Goal: Information Seeking & Learning: Learn about a topic

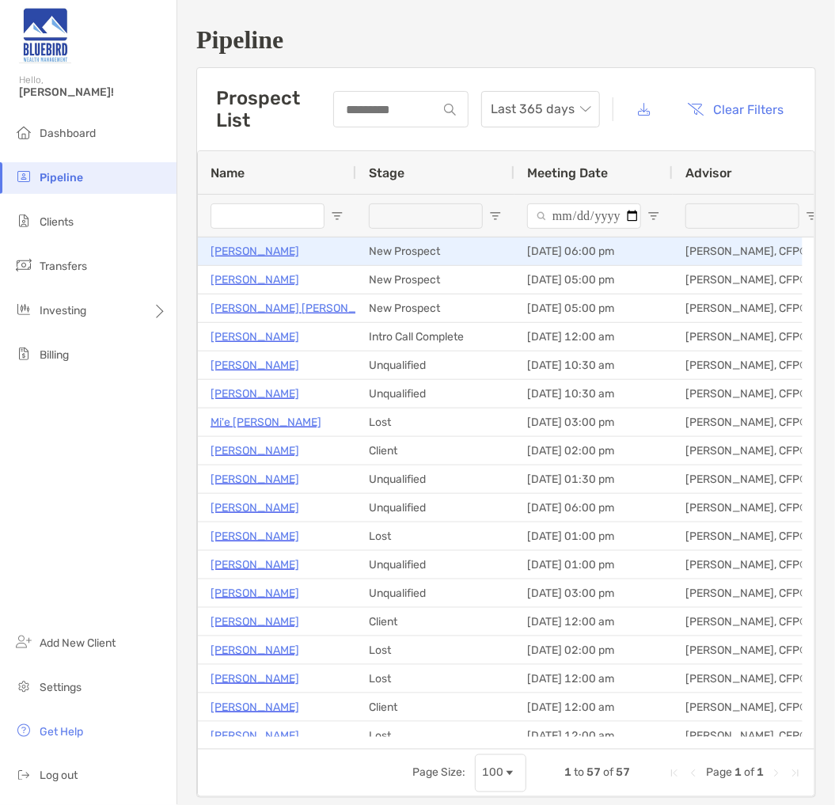
click at [253, 249] on p "[PERSON_NAME]" at bounding box center [255, 251] width 89 height 20
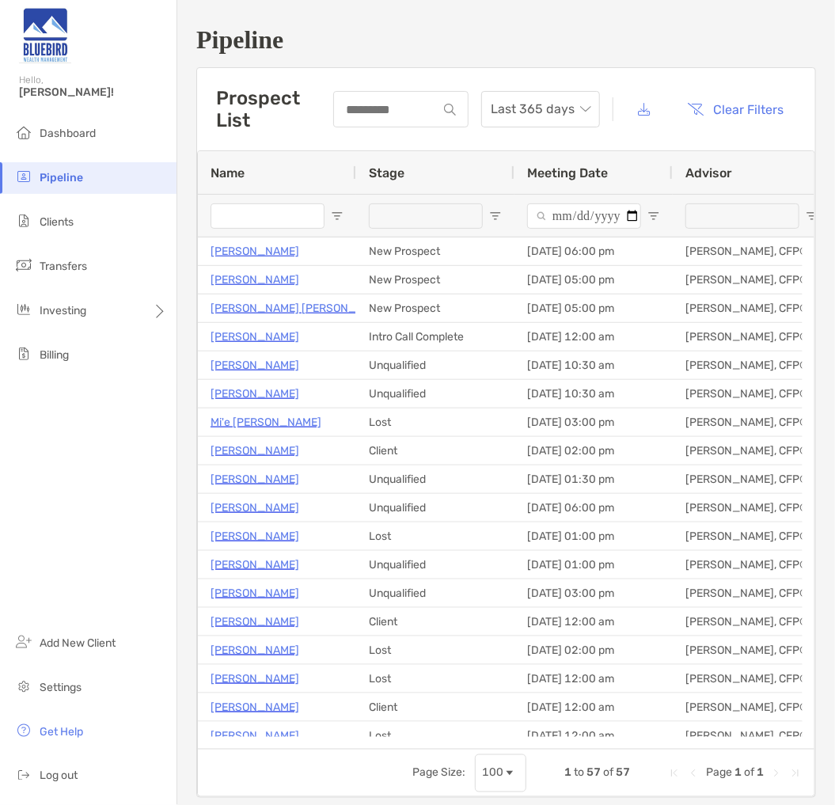
click at [496, 26] on h1 "Pipeline" at bounding box center [506, 39] width 620 height 29
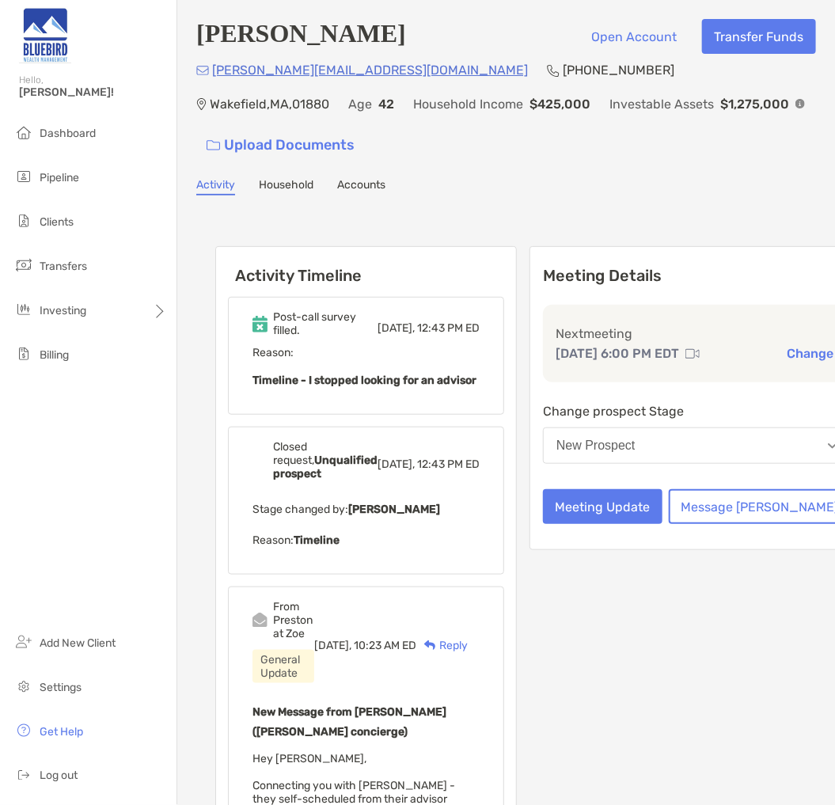
click at [438, 173] on div "Lawrence Penta Open Account Transfer Funds Lawrence.Penta@gmail.com (617) 285-5…" at bounding box center [506, 581] width 658 height 1163
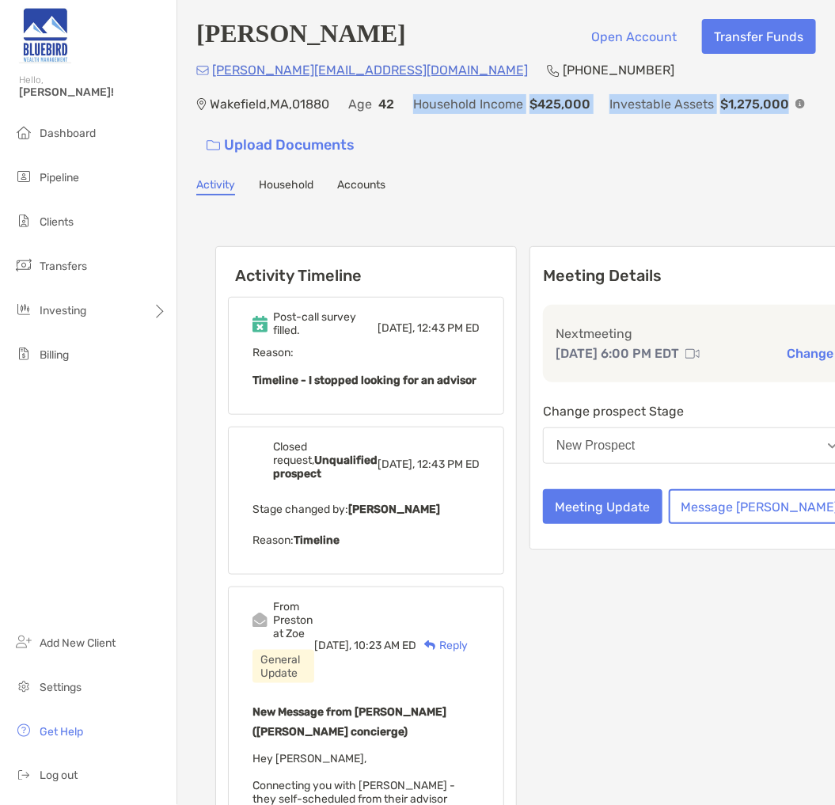
drag, startPoint x: 196, startPoint y: 108, endPoint x: 568, endPoint y: 106, distance: 372.1
click at [568, 106] on div "Lawrence.Penta@gmail.com (617) 285-5459 Wakefield , MA , 01880 Age 42 Household…" at bounding box center [506, 111] width 620 height 102
copy div "Household Income $425,000 Investable Assets $1,275,000"
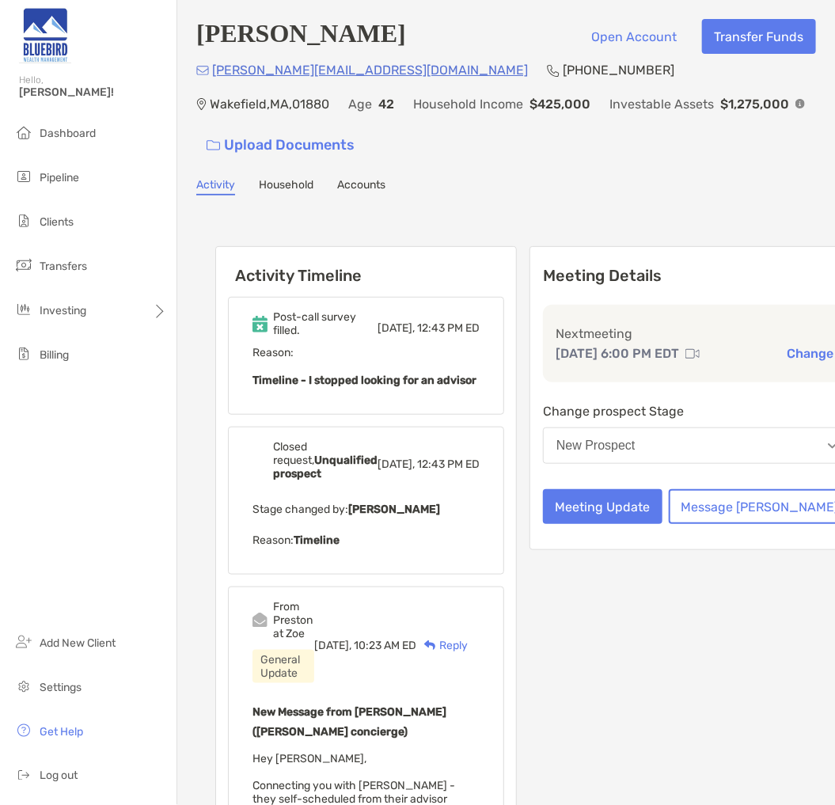
click at [425, 247] on h6 "Activity Timeline" at bounding box center [366, 266] width 300 height 38
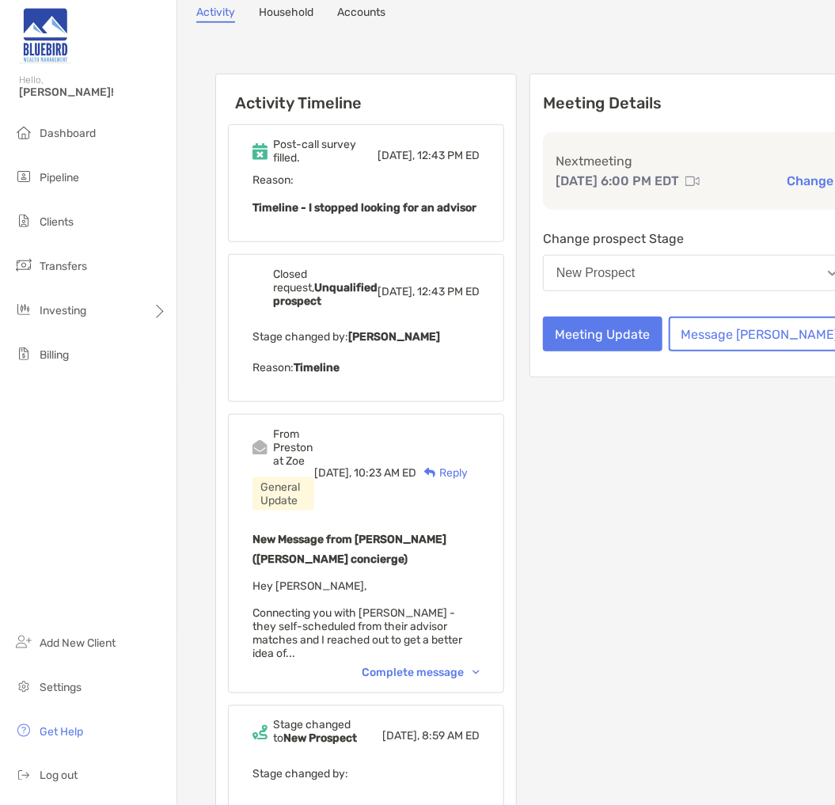
scroll to position [264, 0]
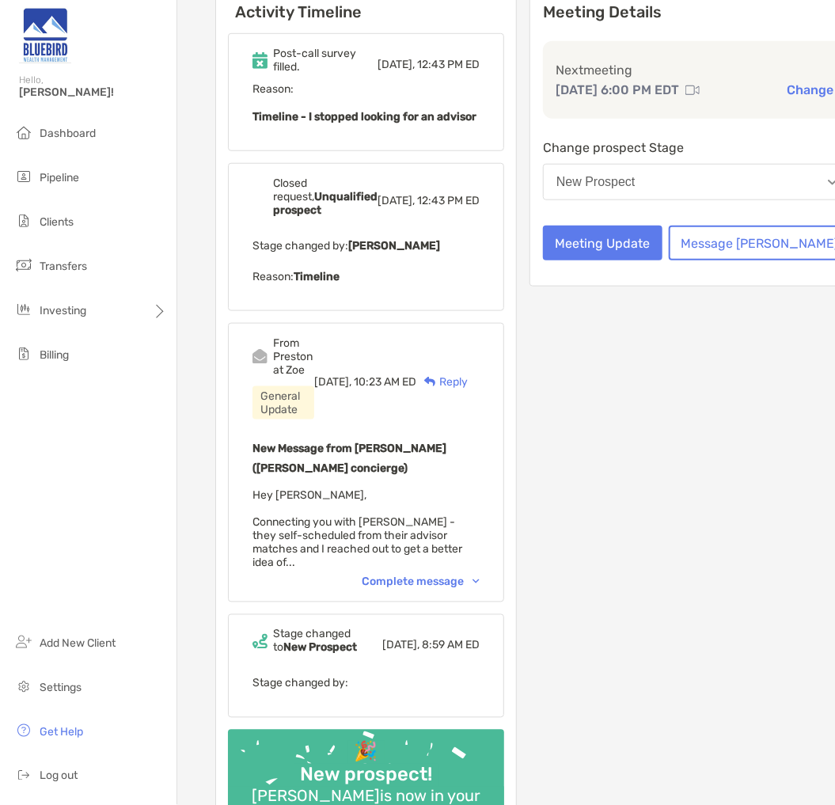
click at [412, 576] on div "Complete message" at bounding box center [421, 582] width 118 height 13
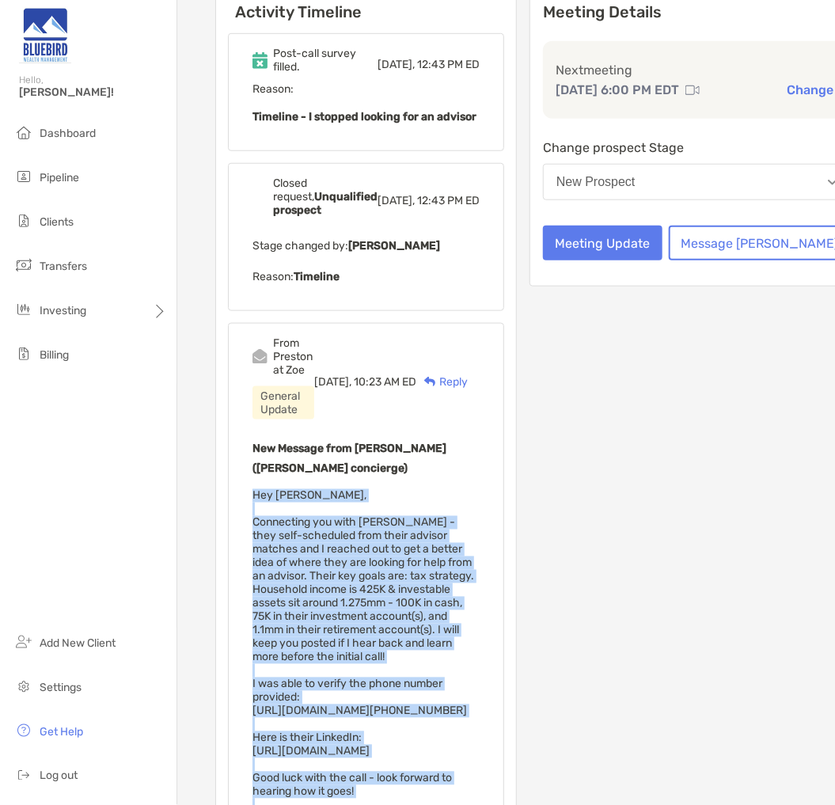
drag, startPoint x: 254, startPoint y: 423, endPoint x: 299, endPoint y: 741, distance: 321.4
click at [299, 741] on div "New Message from Preston Buhrmaster (Zoe concierge) Hey Keith, Connecting you w…" at bounding box center [366, 639] width 227 height 401
copy span "Hey Keith, Connecting you with Lawrence - they self-scheduled from their adviso…"
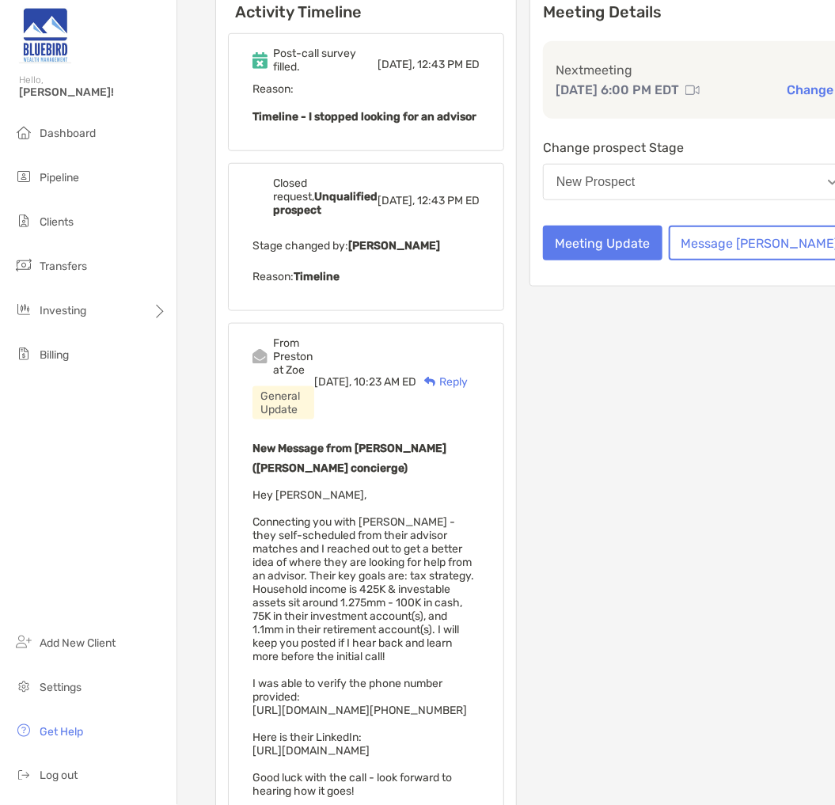
click at [554, 431] on div "Activity Timeline Post-call survey filled. Today, 12:43 PM ED Reason: Timeline …" at bounding box center [506, 549] width 582 height 1164
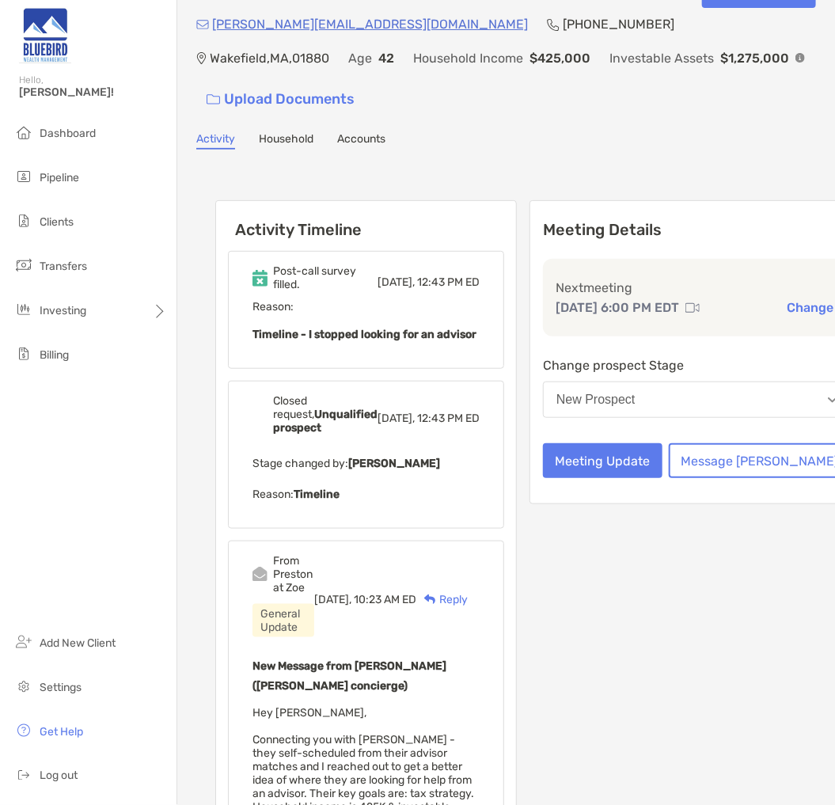
scroll to position [0, 0]
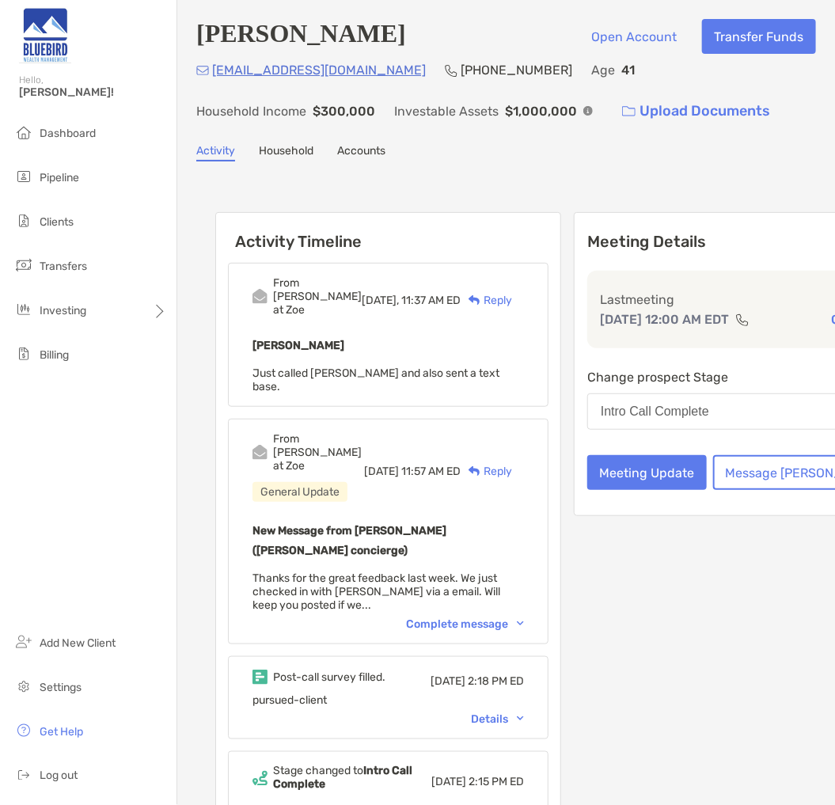
click at [660, 160] on div "Activity Household Accounts" at bounding box center [506, 152] width 620 height 17
